Goal: Information Seeking & Learning: Learn about a topic

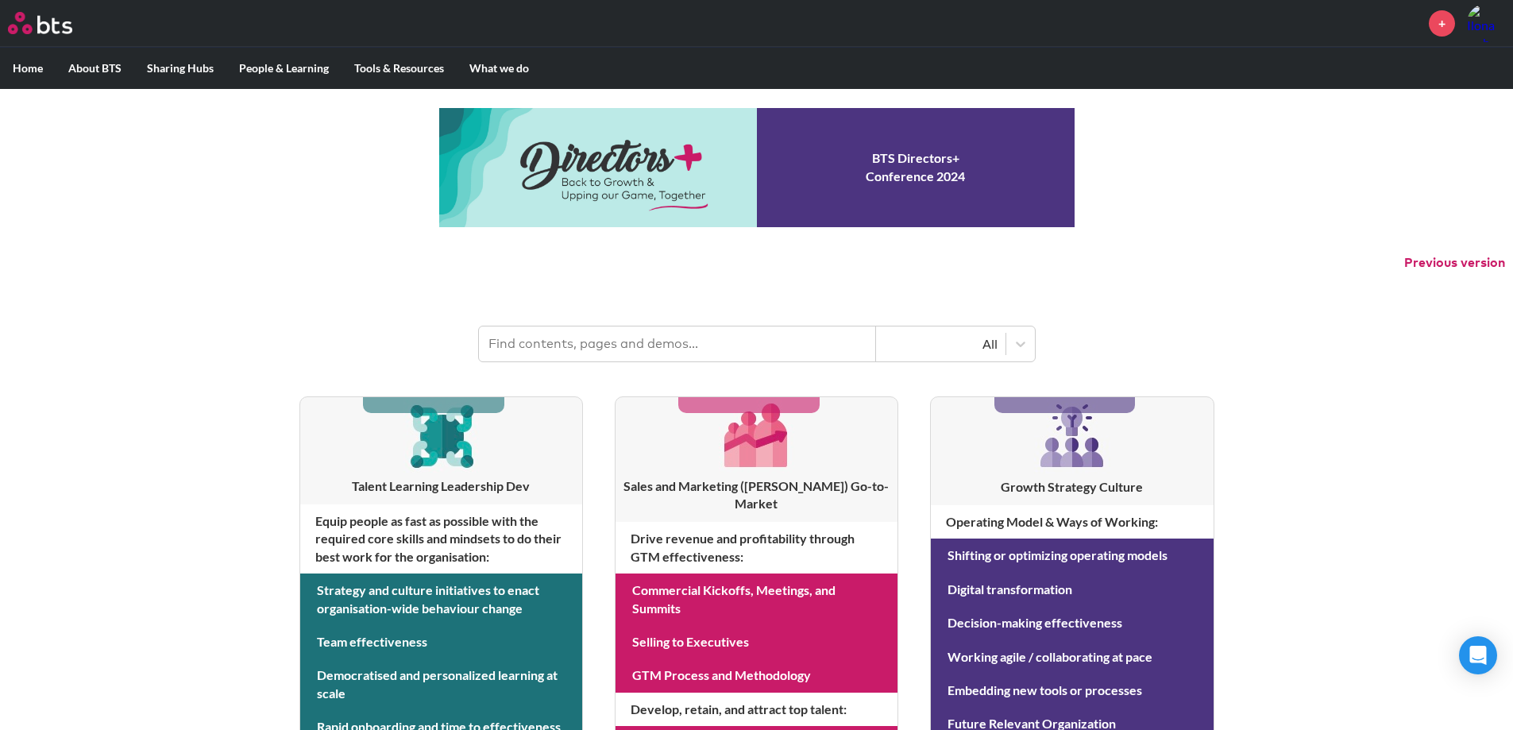
click at [543, 351] on input "text" at bounding box center [677, 343] width 397 height 35
type input "decision making"
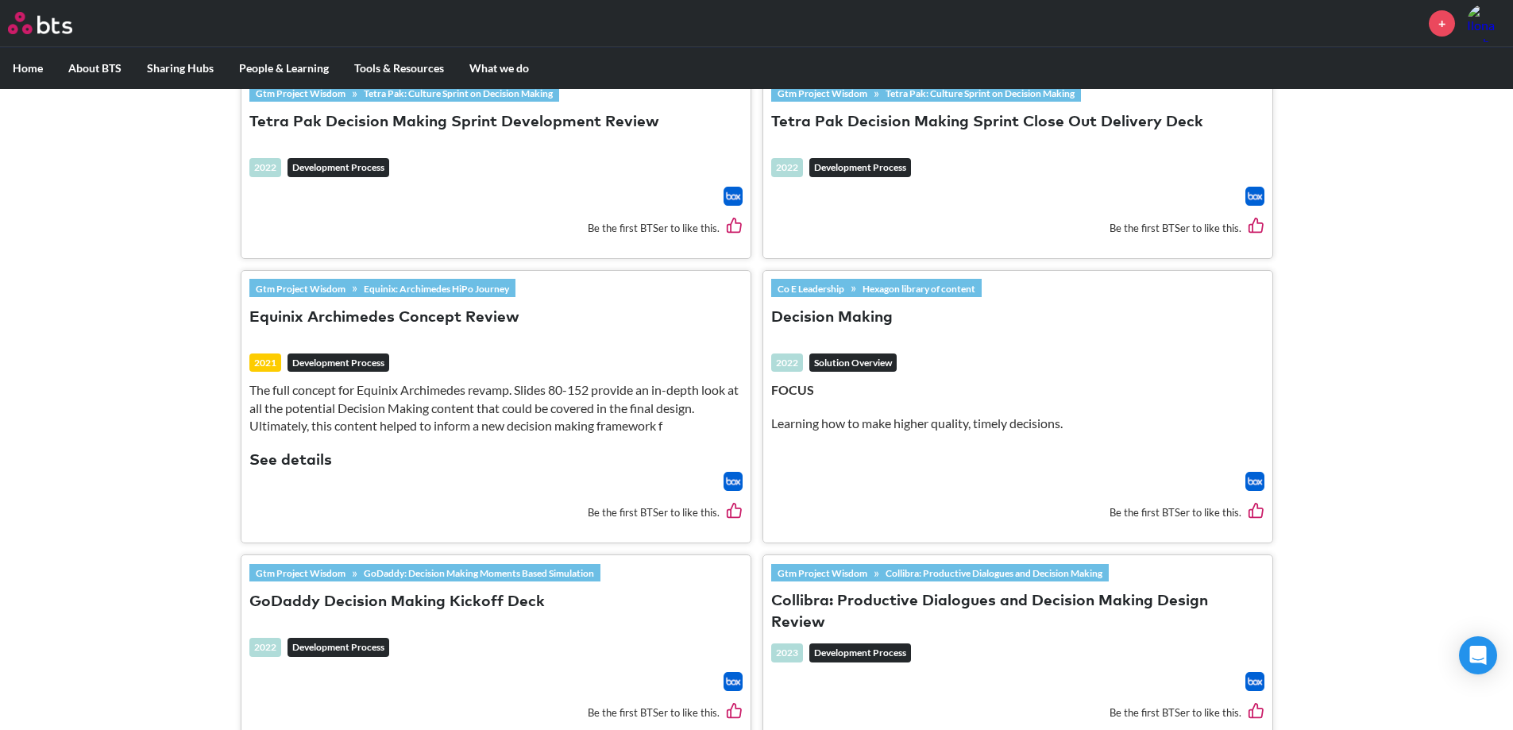
scroll to position [1827, 0]
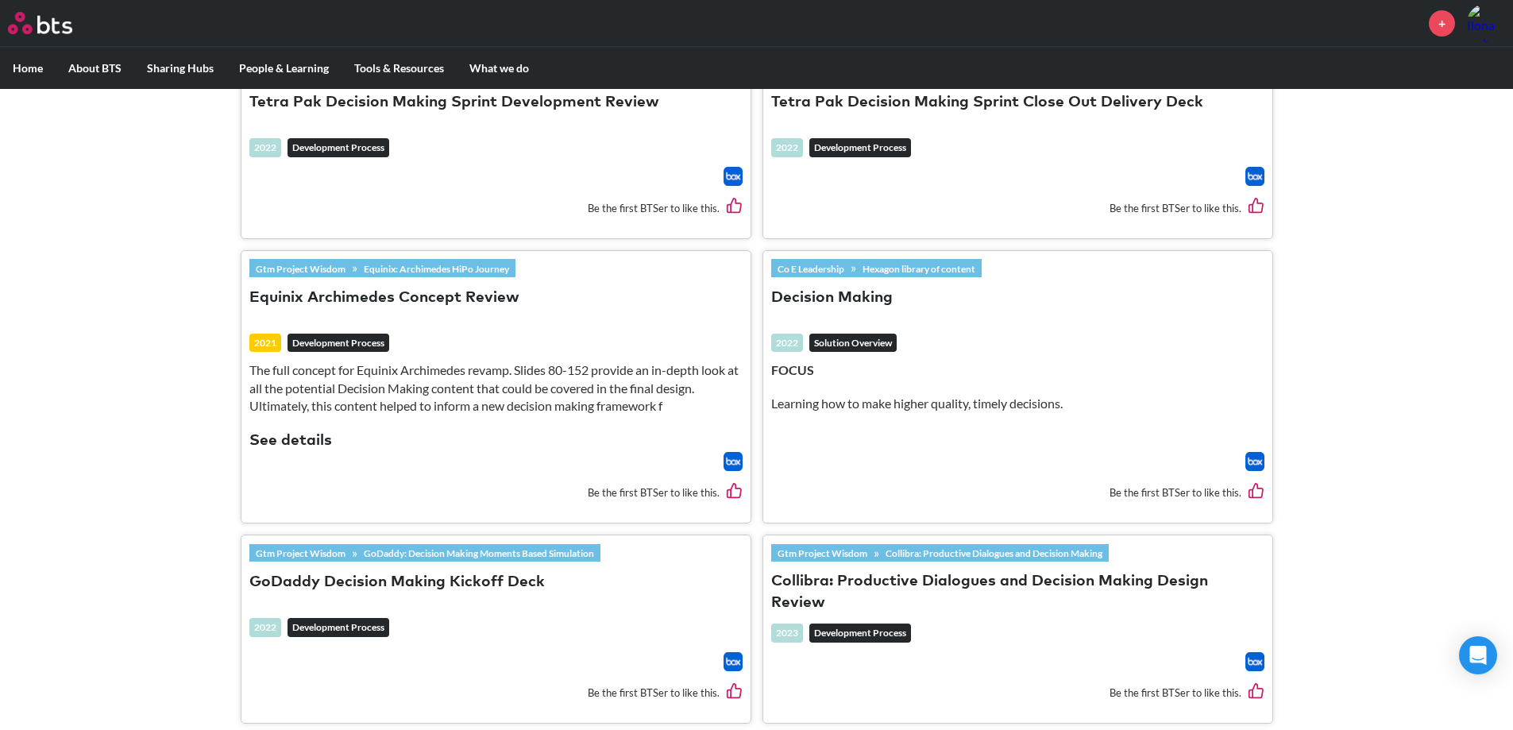
click at [837, 268] on link "Co E Leadership" at bounding box center [810, 268] width 79 height 17
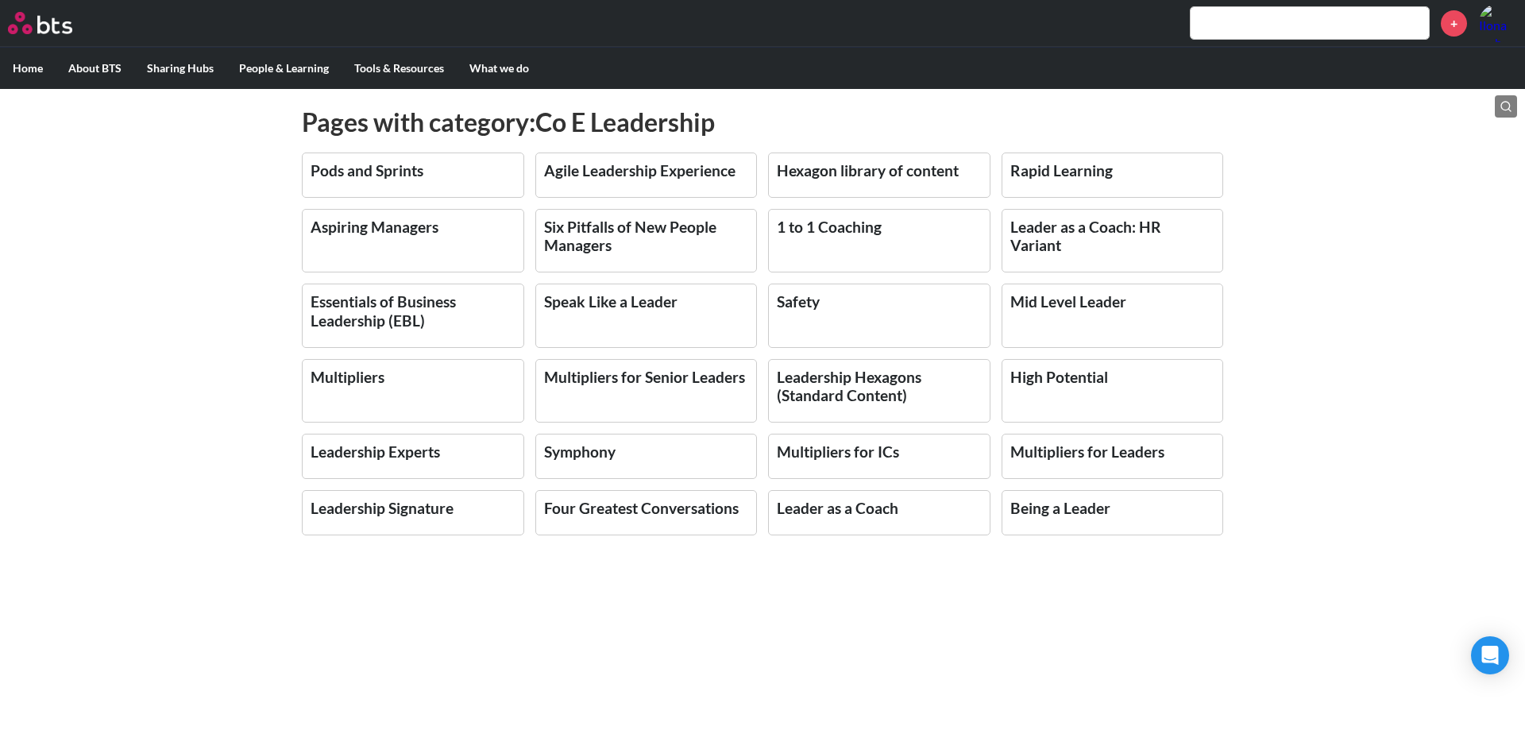
click at [1497, 14] on img at bounding box center [1498, 23] width 38 height 38
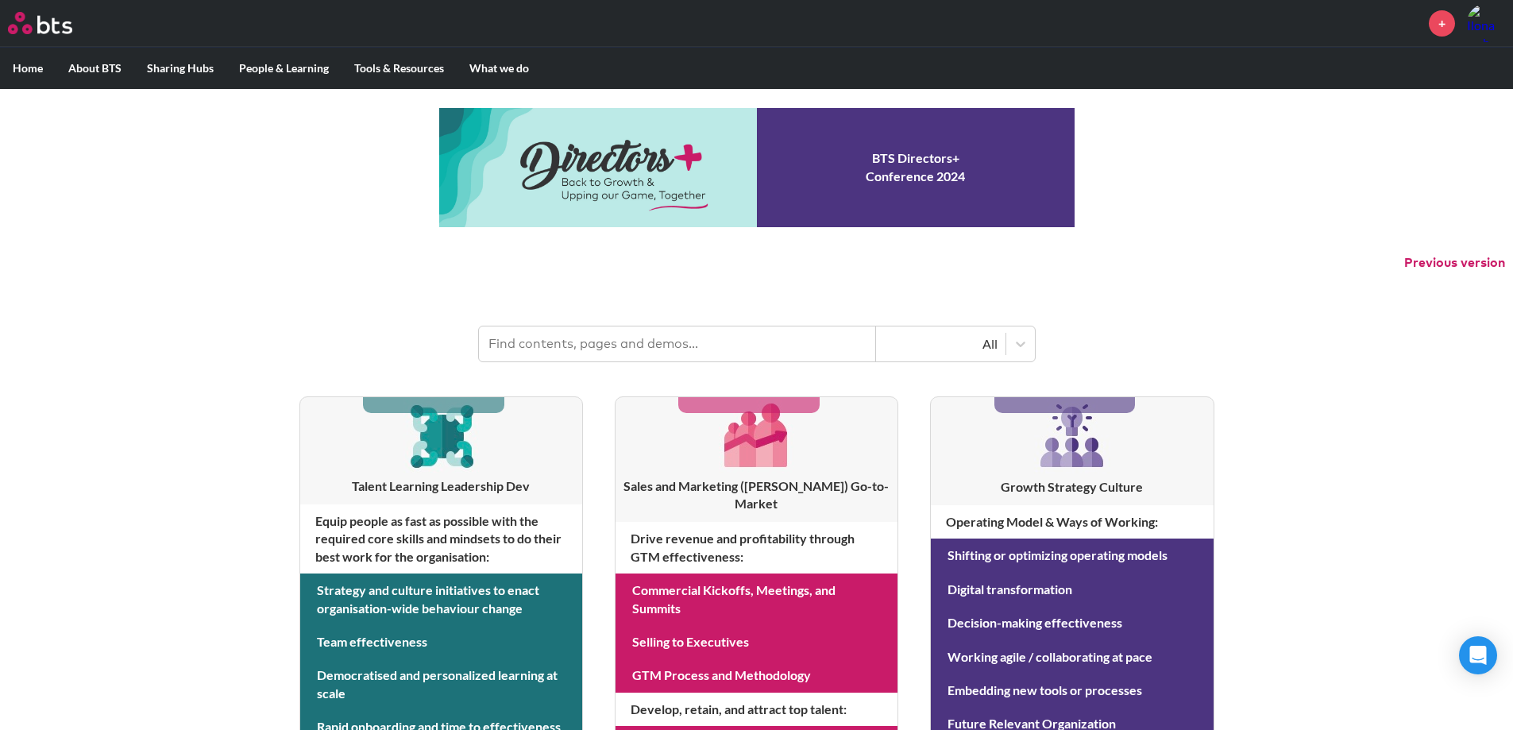
click at [647, 354] on input "text" at bounding box center [677, 343] width 397 height 35
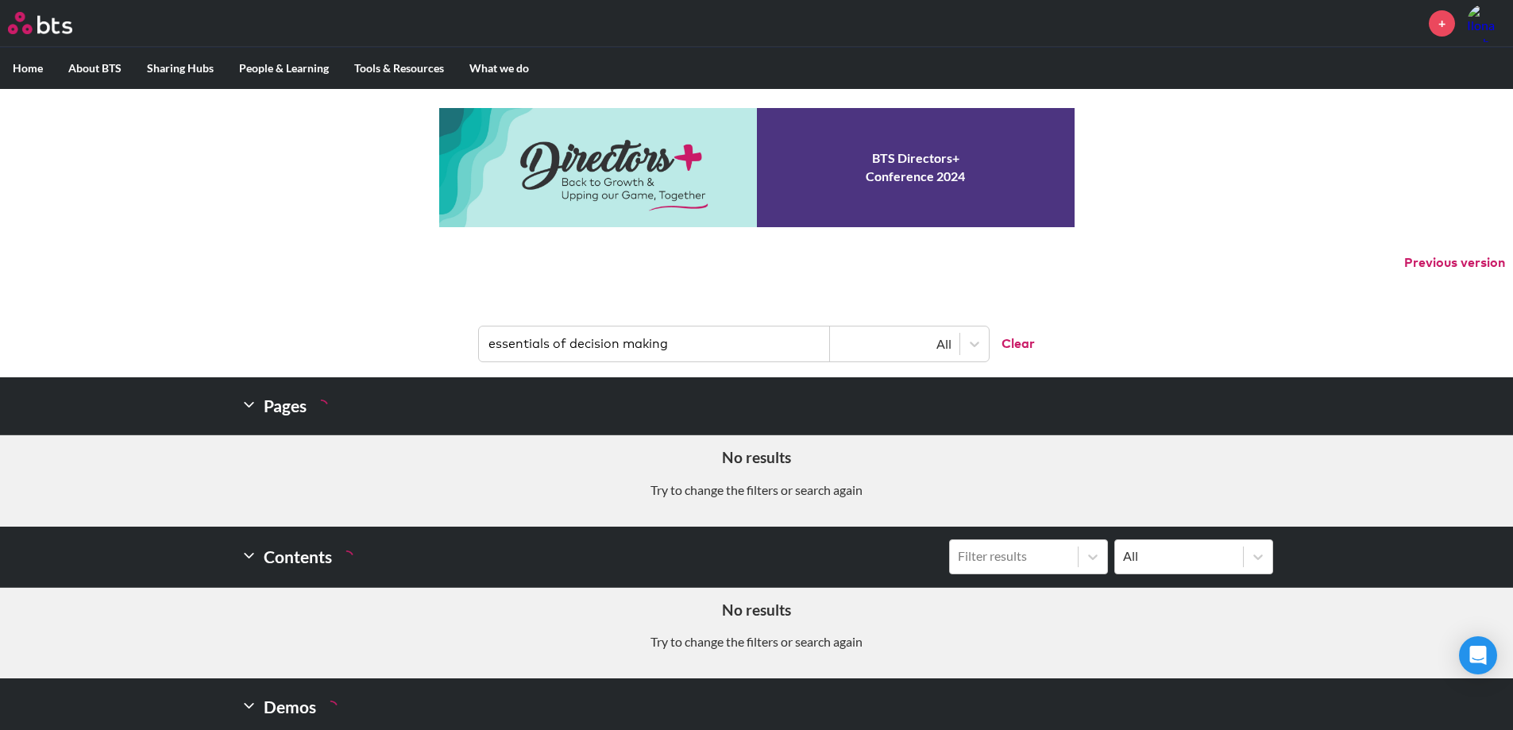
click at [531, 338] on input "essentials of decision making" at bounding box center [654, 343] width 351 height 35
type input "elements of decision making"
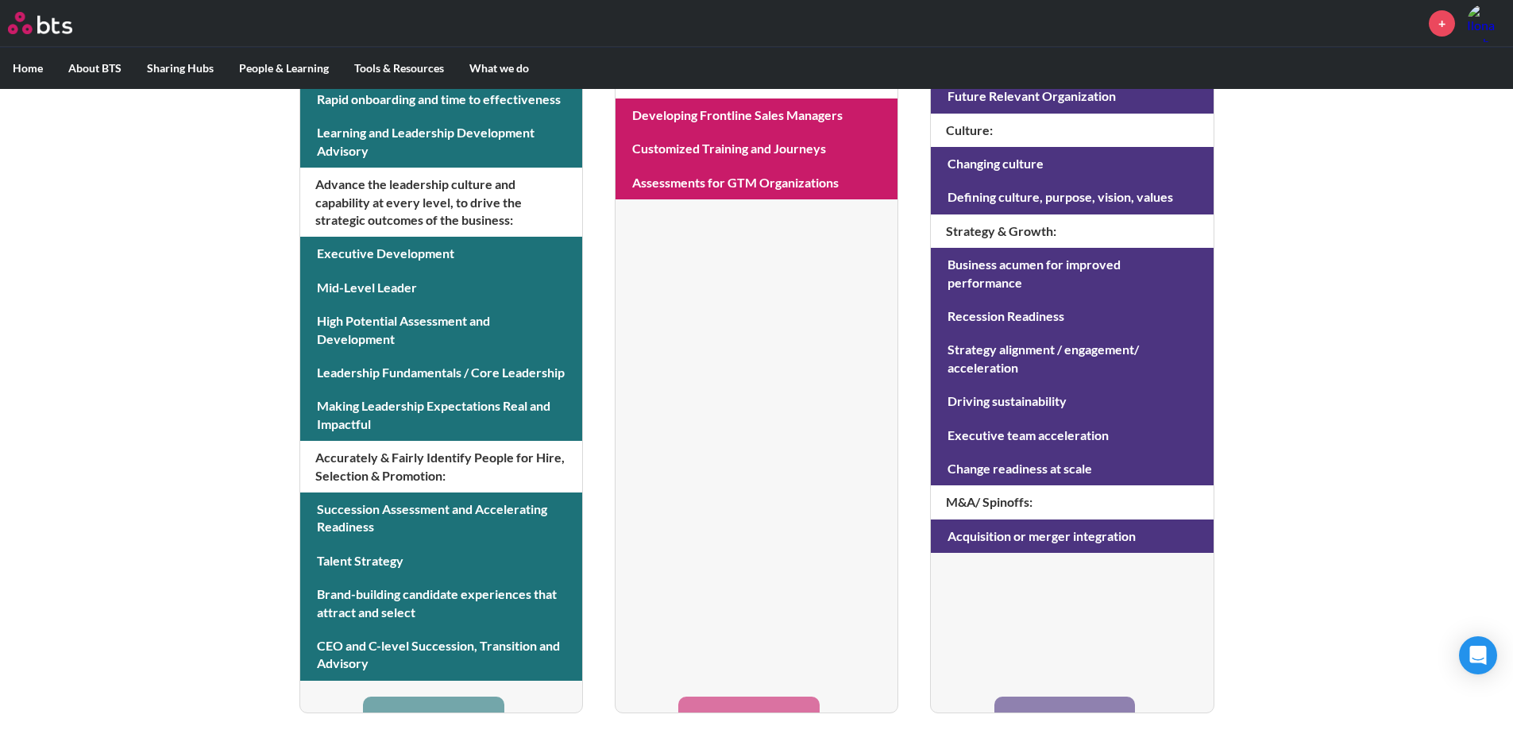
scroll to position [630, 0]
